Goal: Task Accomplishment & Management: Use online tool/utility

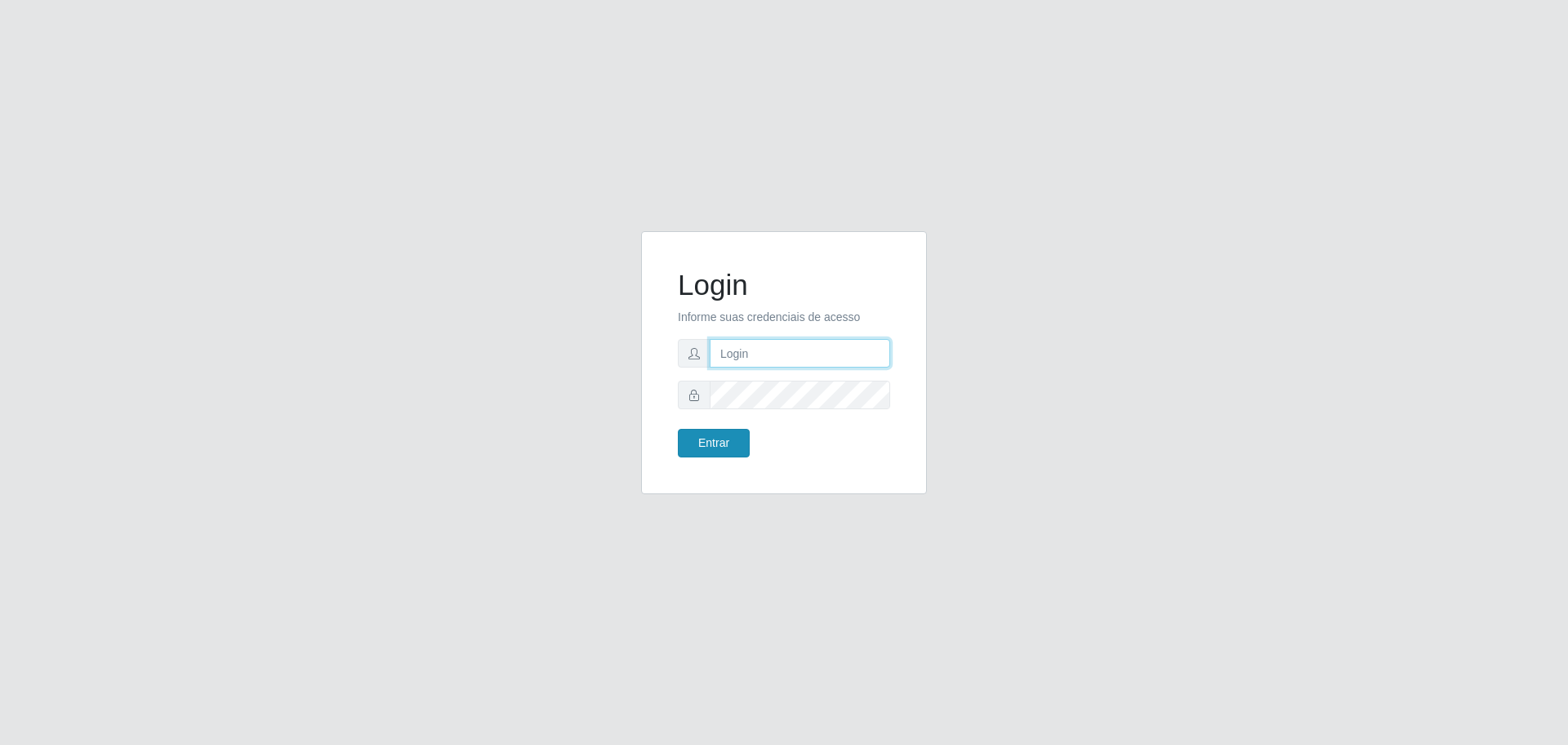
type input "[EMAIL_ADDRESS][DOMAIN_NAME]"
click at [721, 446] on button "Entrar" at bounding box center [713, 443] width 72 height 29
type input "[EMAIL_ADDRESS][DOMAIN_NAME]"
click at [709, 446] on button "Entrar" at bounding box center [713, 443] width 72 height 29
